Goal: Book appointment/travel/reservation

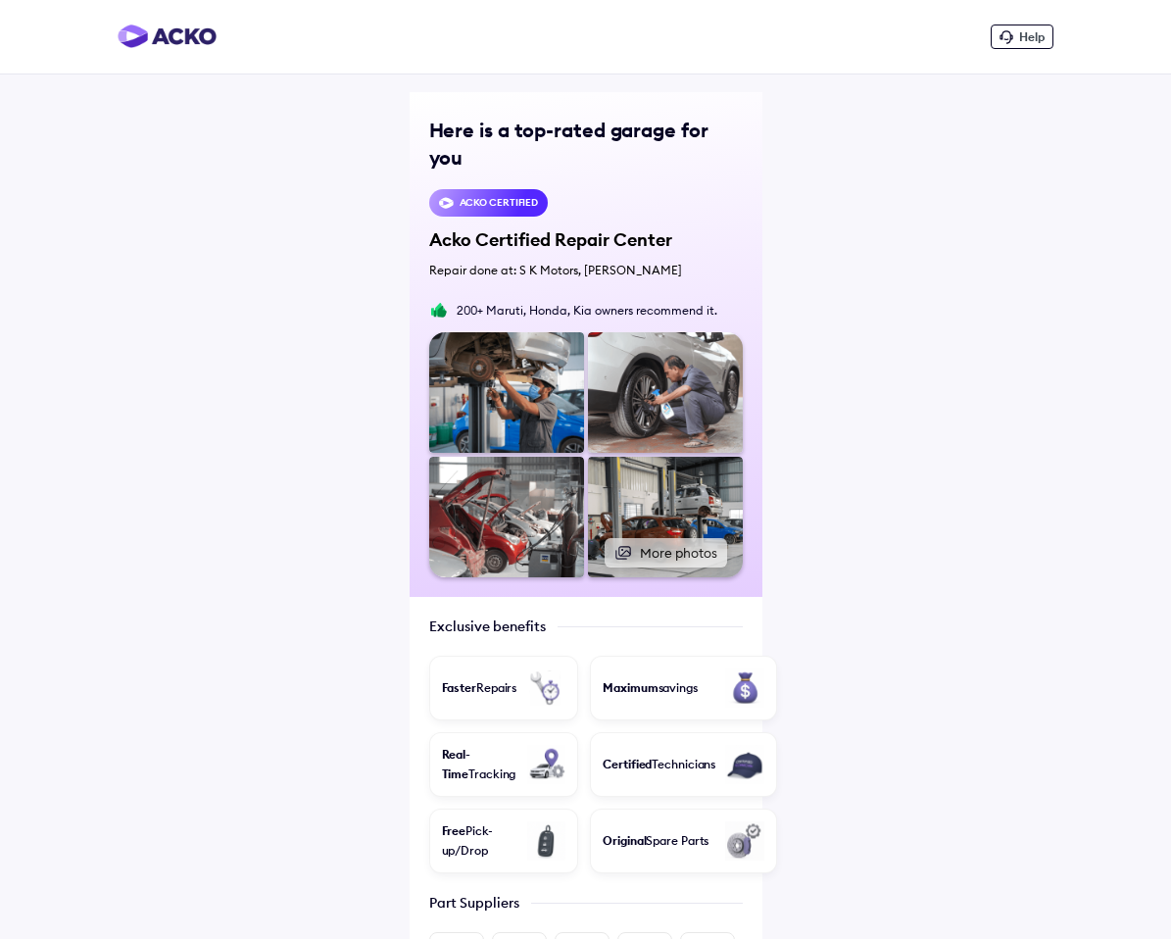
scroll to position [557, 0]
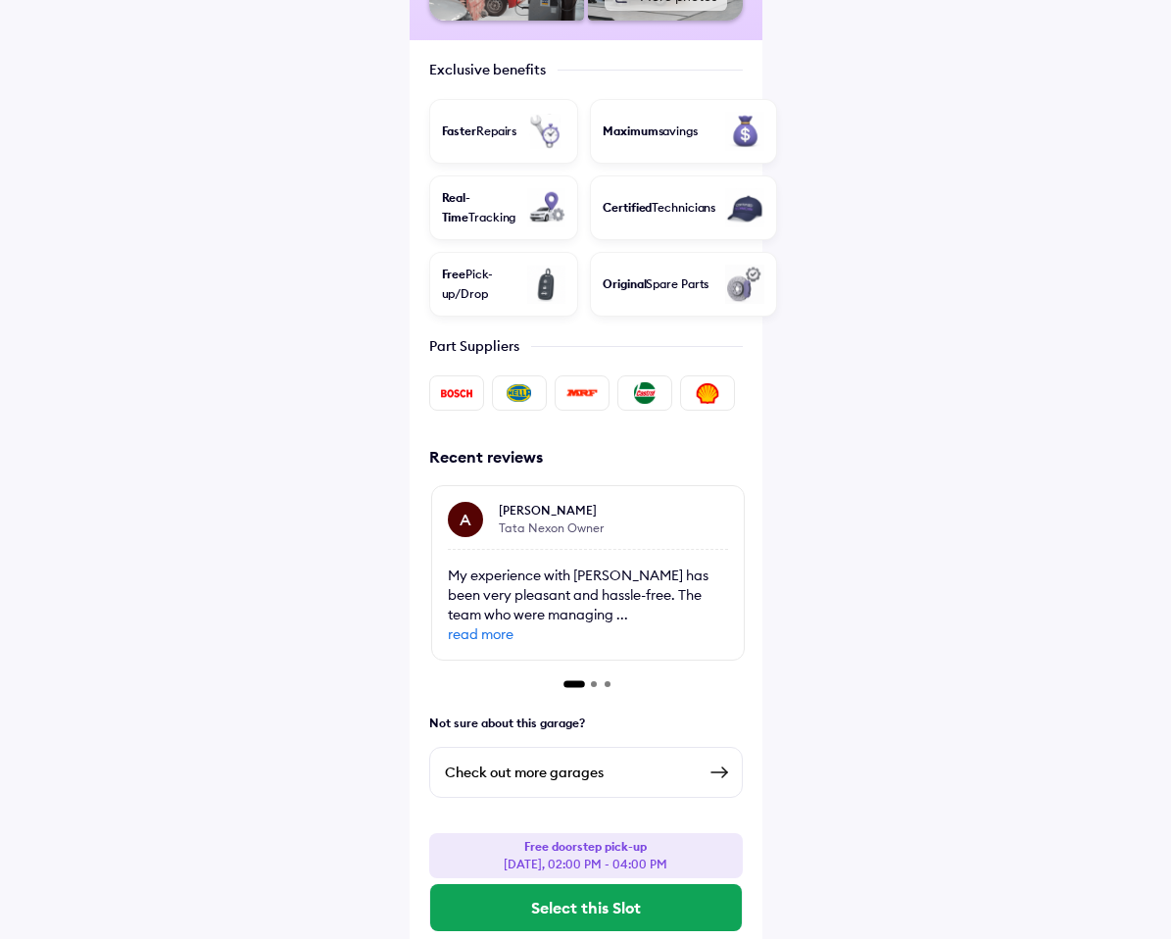
click at [553, 760] on div "Check out more garages" at bounding box center [570, 772] width 251 height 24
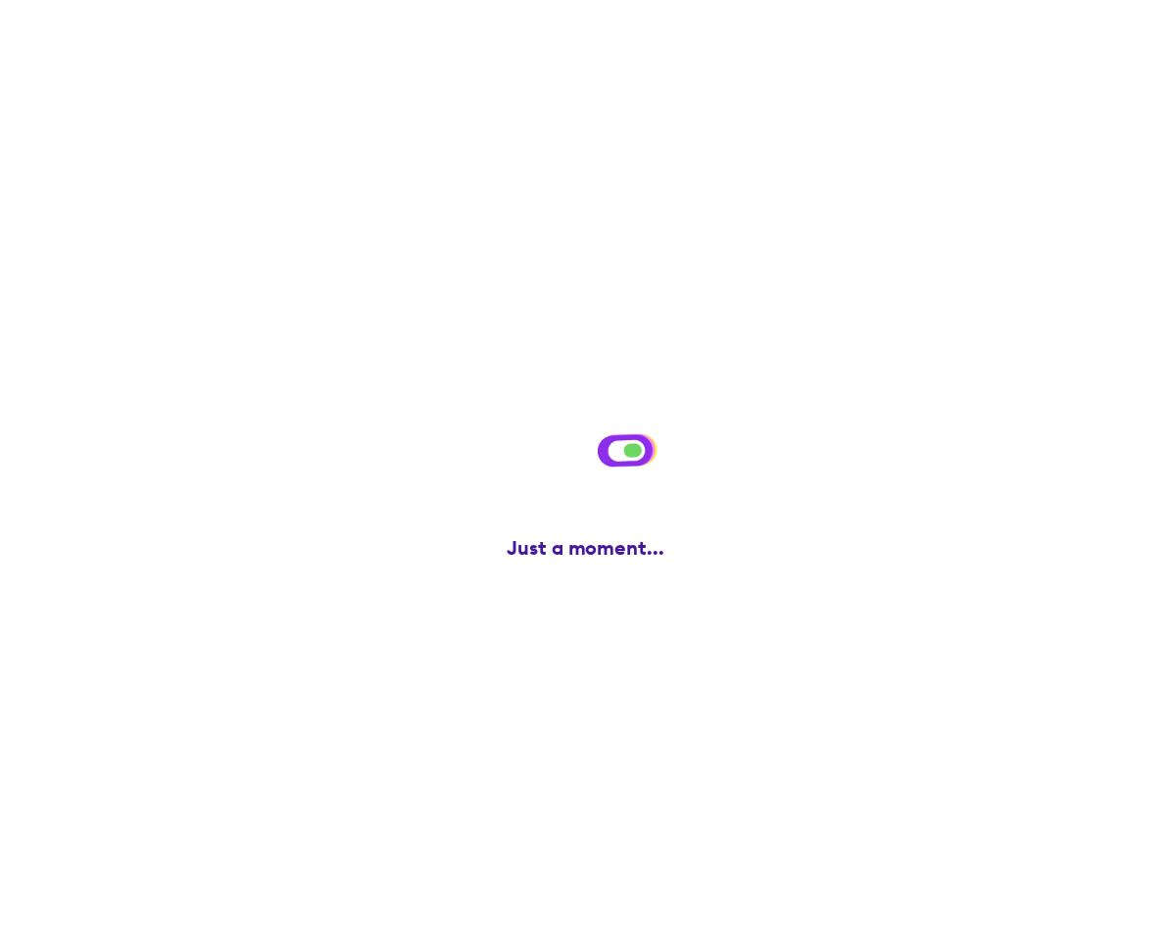
scroll to position [0, 0]
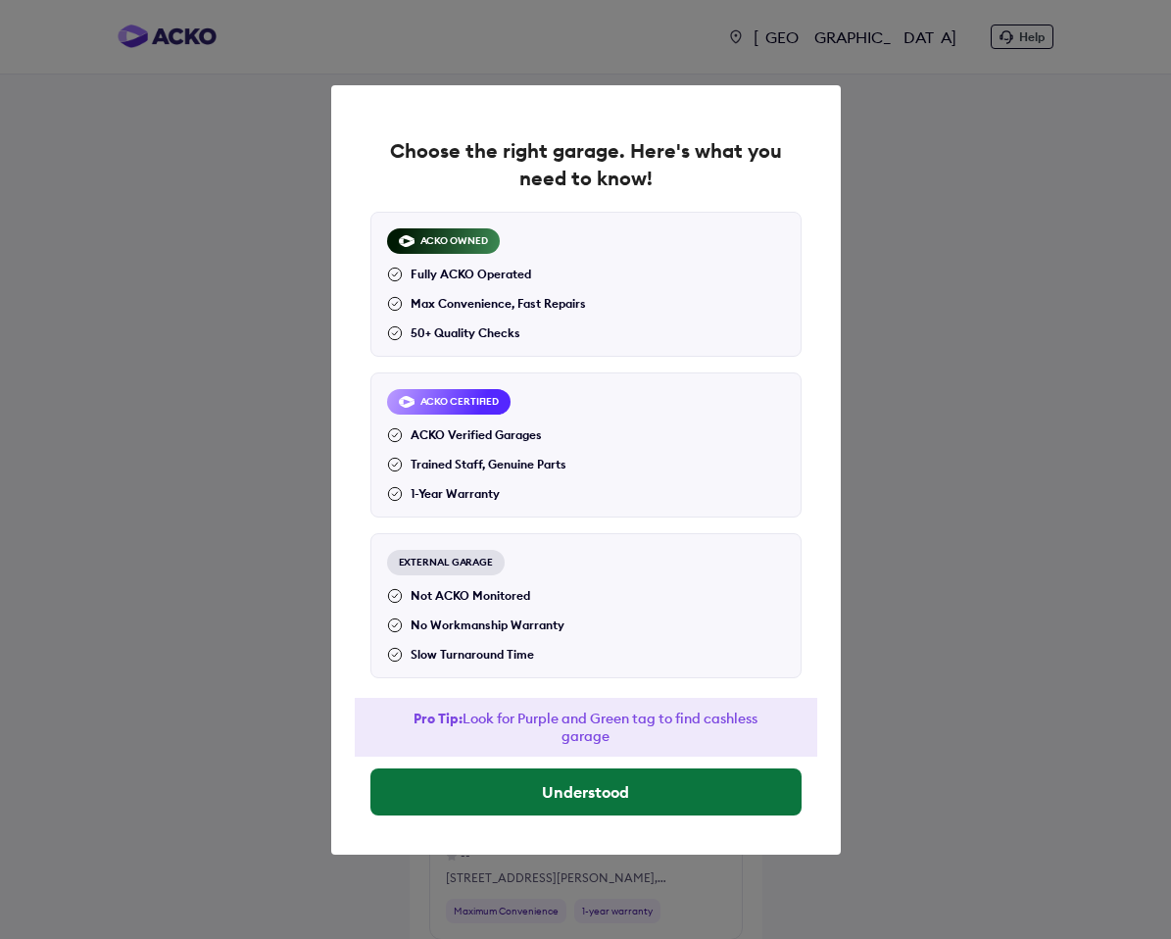
click at [525, 808] on button "Understood" at bounding box center [585, 791] width 431 height 47
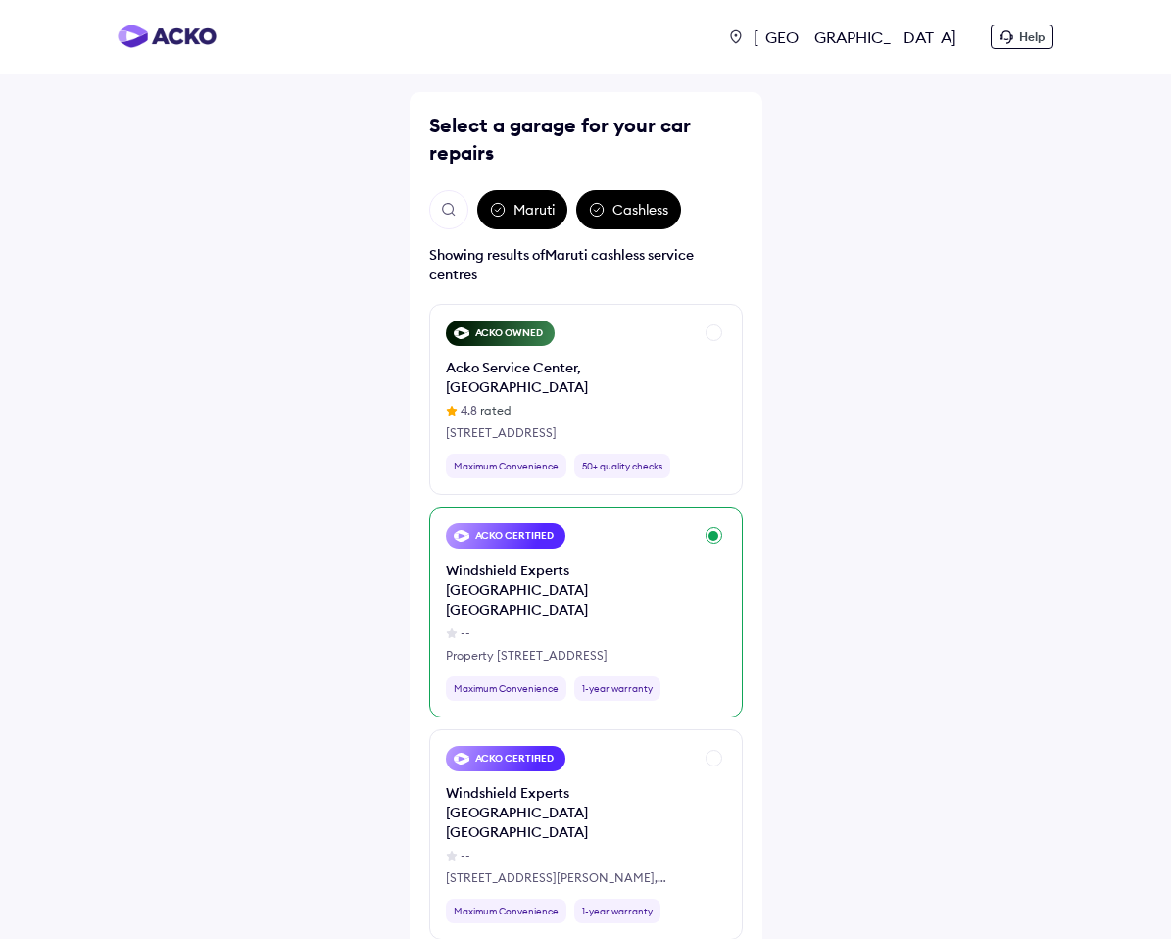
click at [509, 560] on div "Windshield Experts [GEOGRAPHIC_DATA] [GEOGRAPHIC_DATA]" at bounding box center [569, 589] width 247 height 59
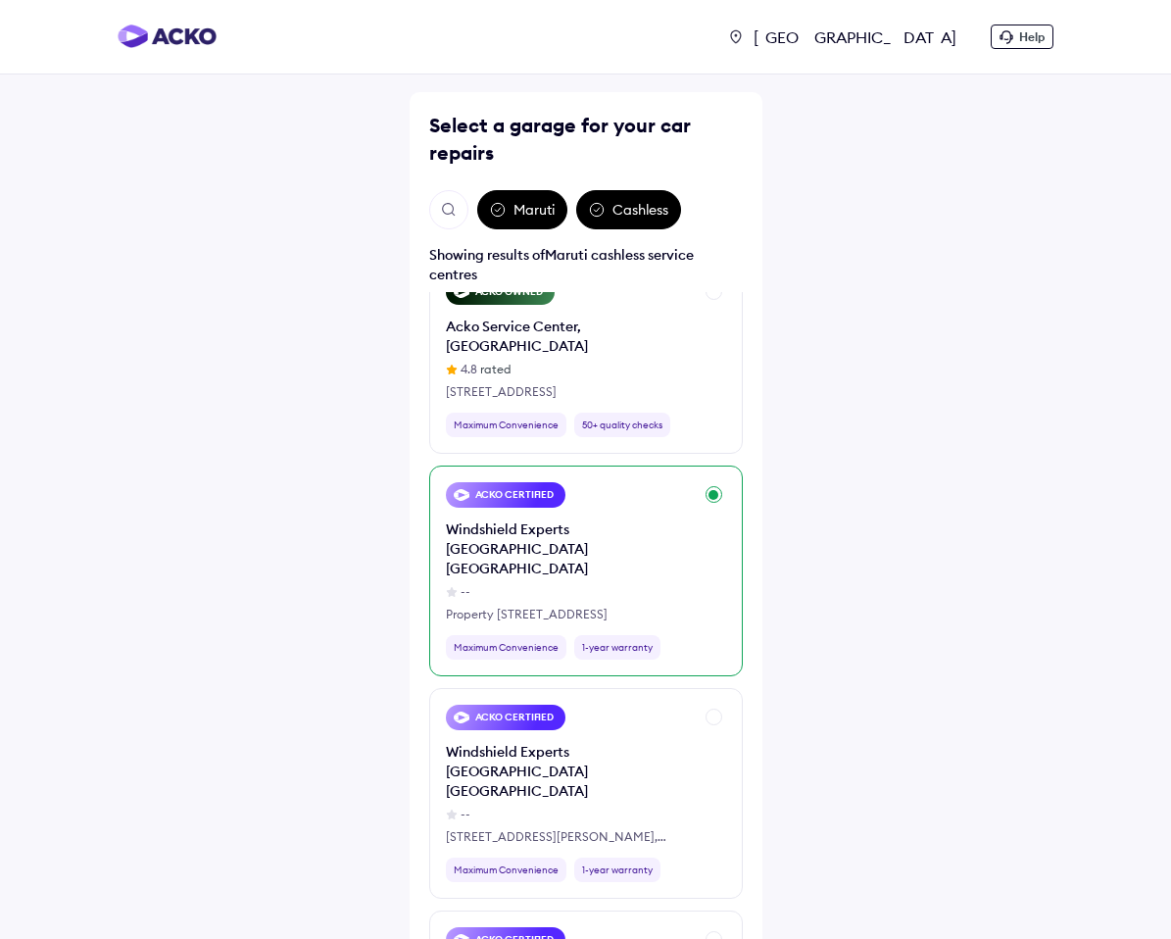
scroll to position [135, 0]
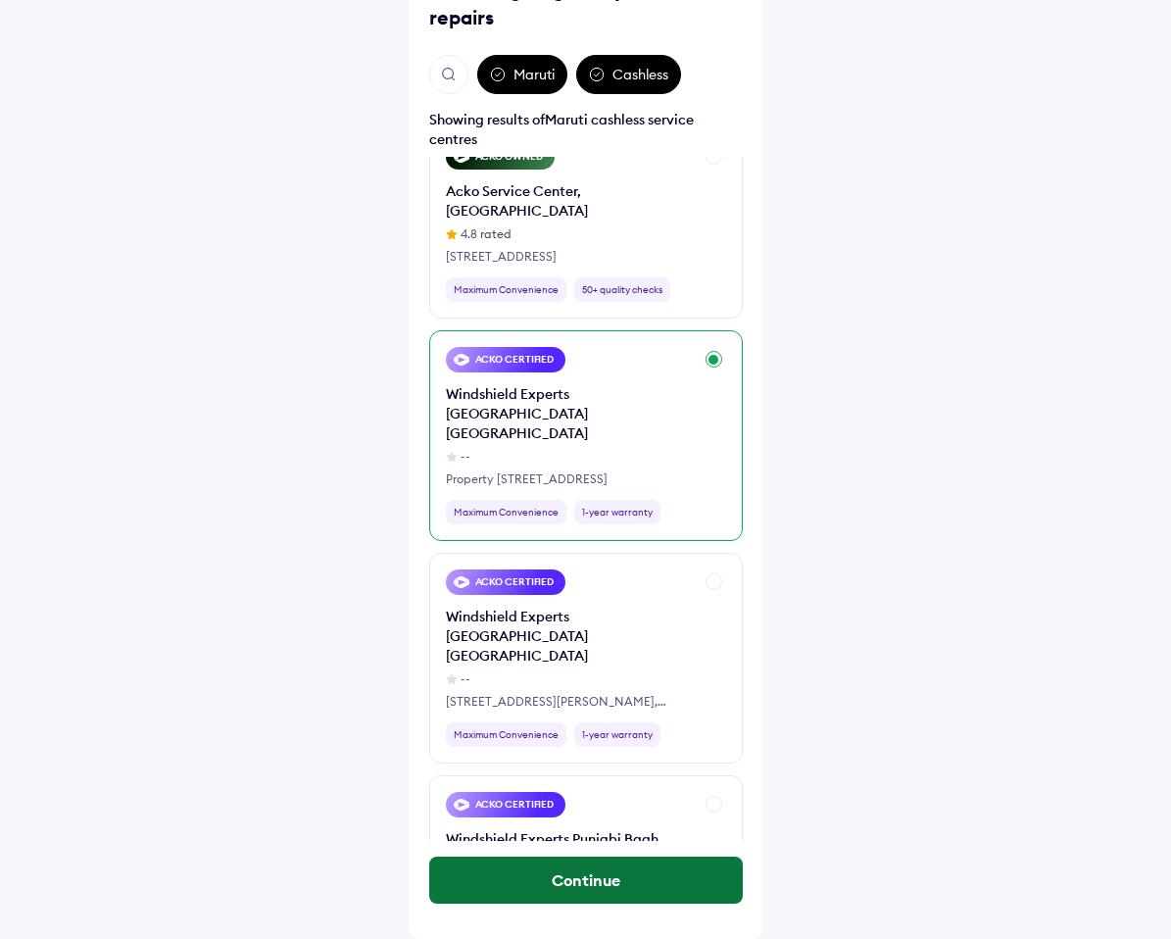
click at [554, 893] on button "Continue" at bounding box center [586, 879] width 314 height 47
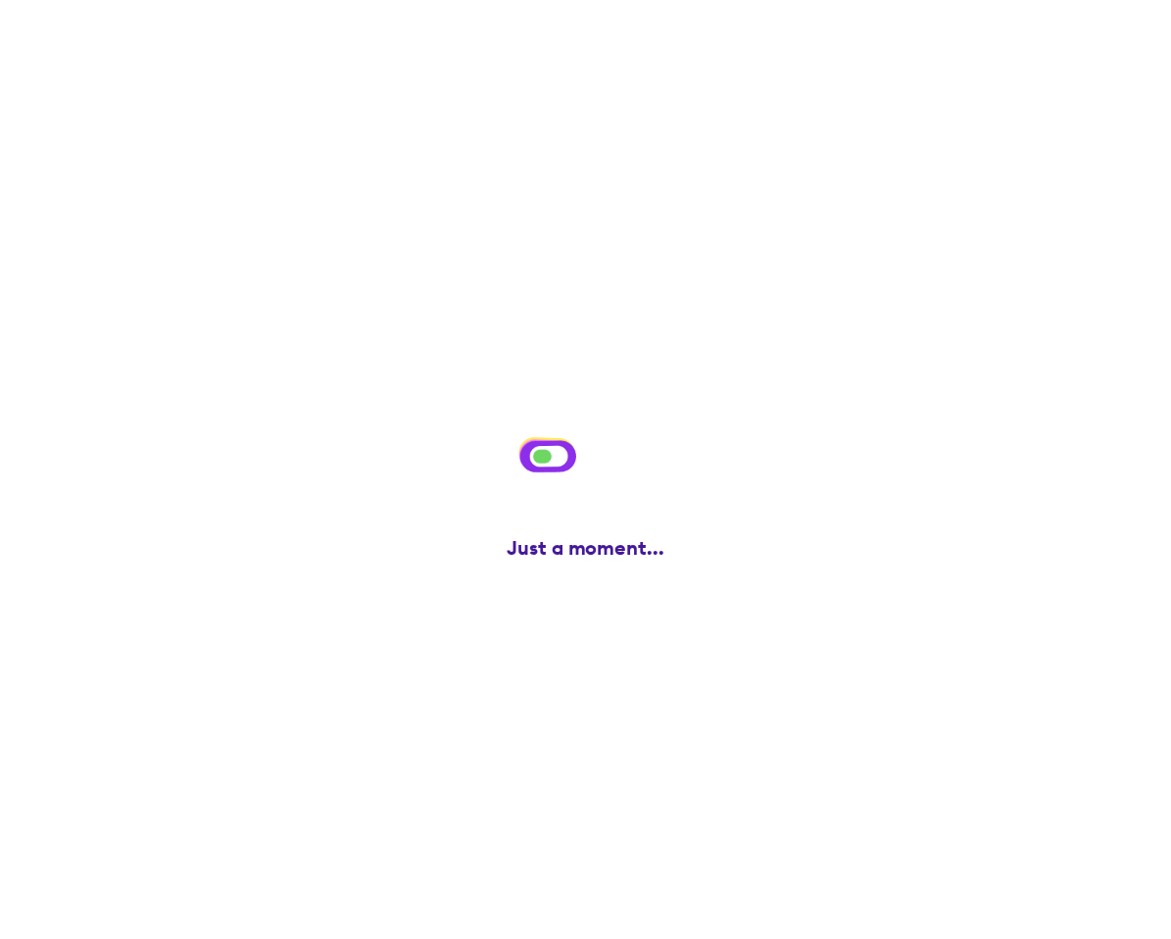
scroll to position [0, 0]
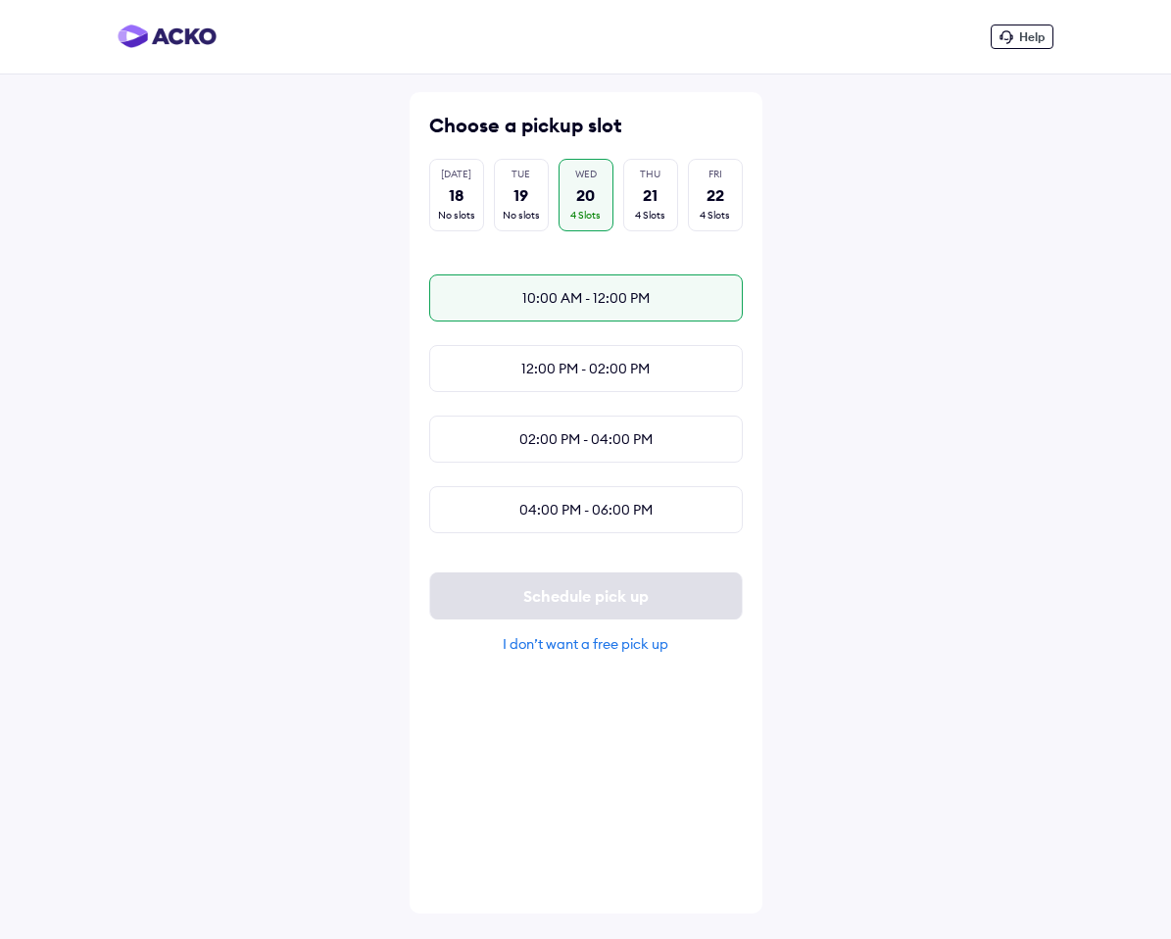
click at [565, 288] on div "10:00 AM - 12:00 PM" at bounding box center [586, 297] width 314 height 47
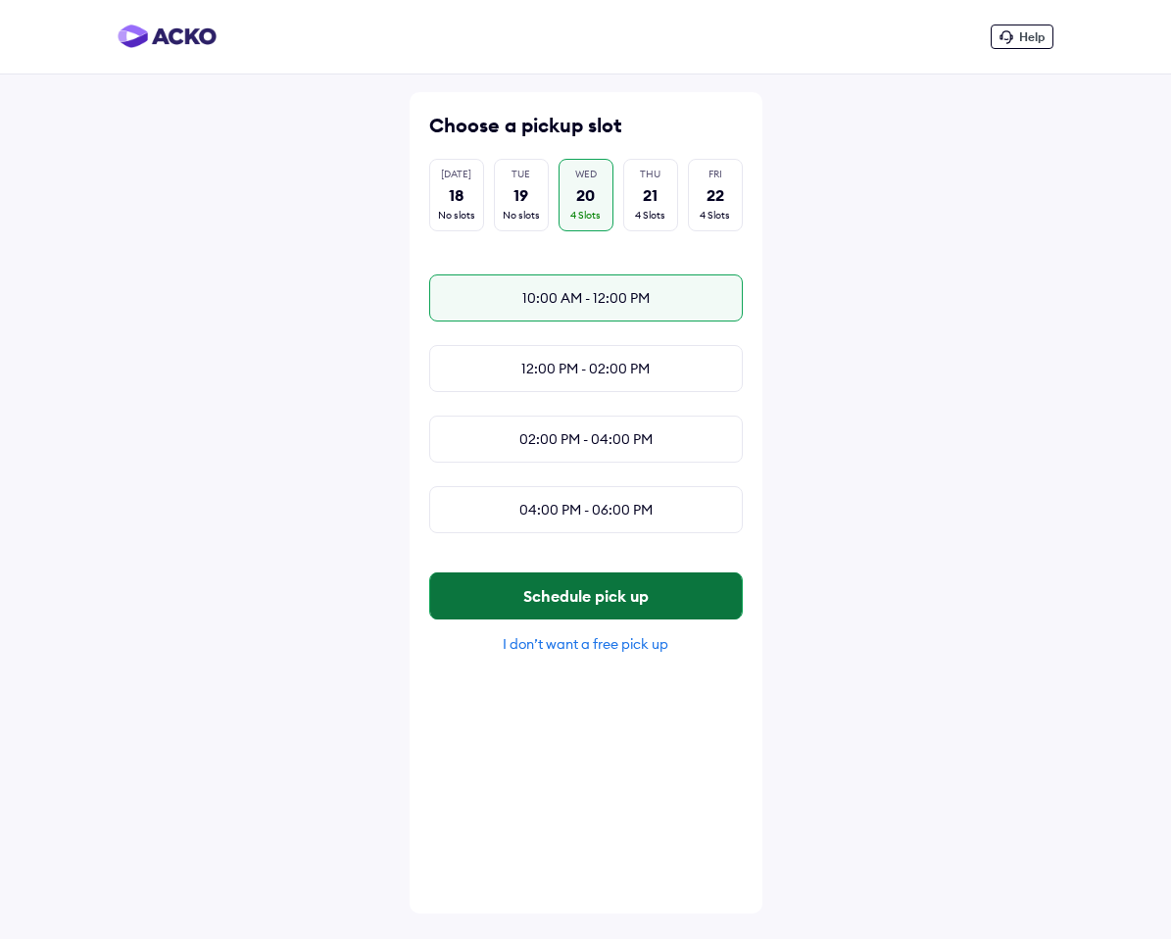
click at [554, 587] on button "Schedule pick up" at bounding box center [586, 595] width 312 height 47
